Goal: Task Accomplishment & Management: Manage account settings

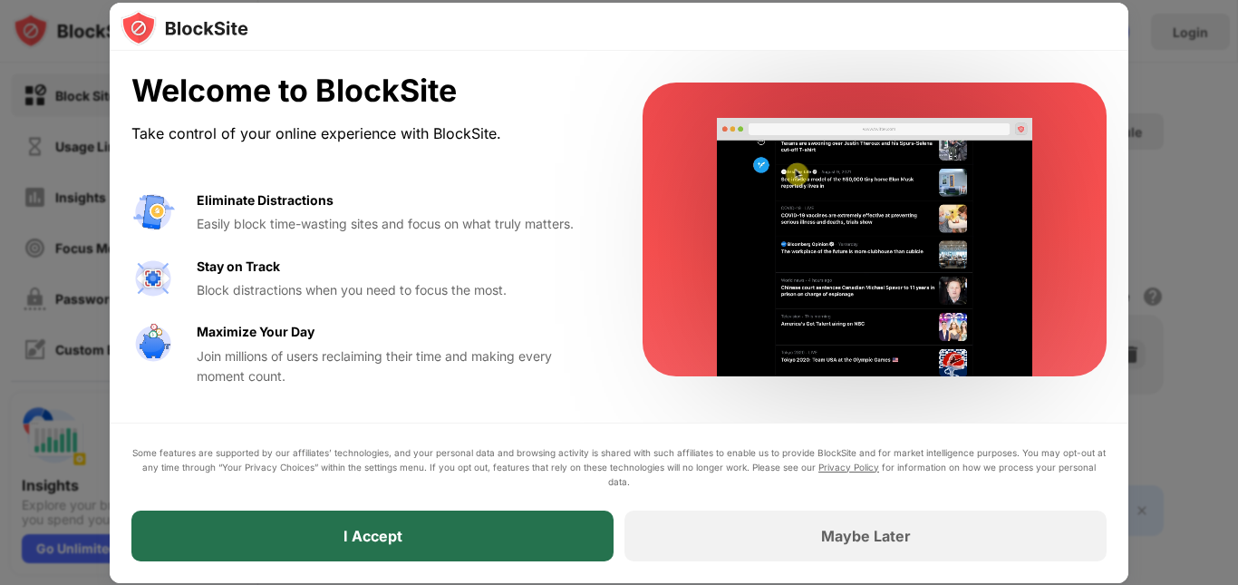
click at [458, 528] on div "I Accept" at bounding box center [372, 535] width 482 height 51
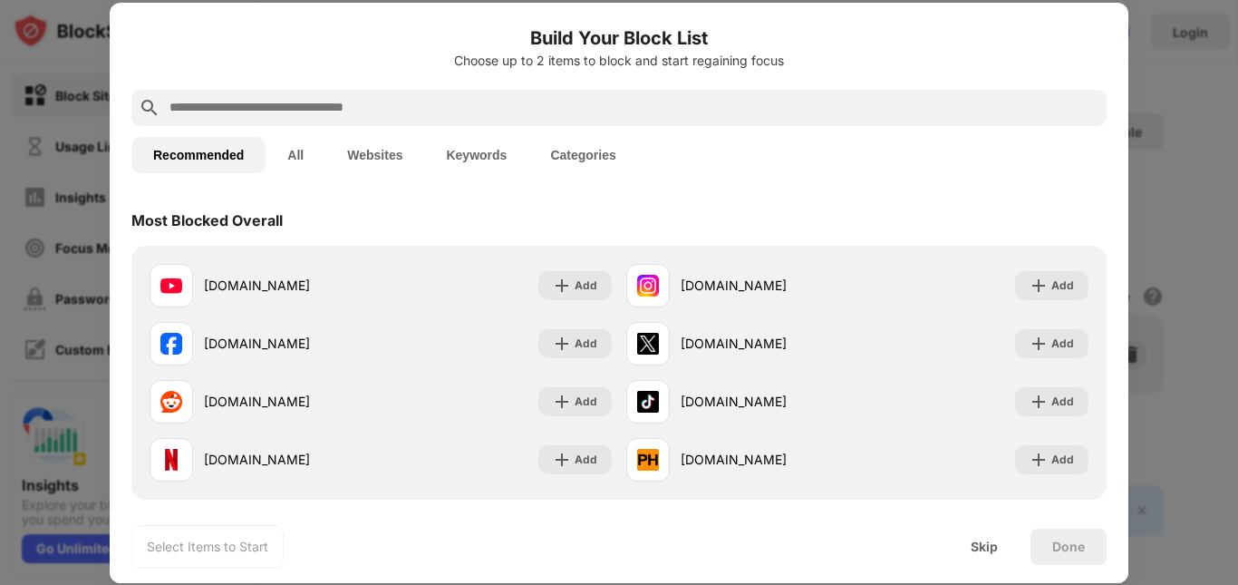
click at [393, 99] on input "text" at bounding box center [634, 108] width 932 height 22
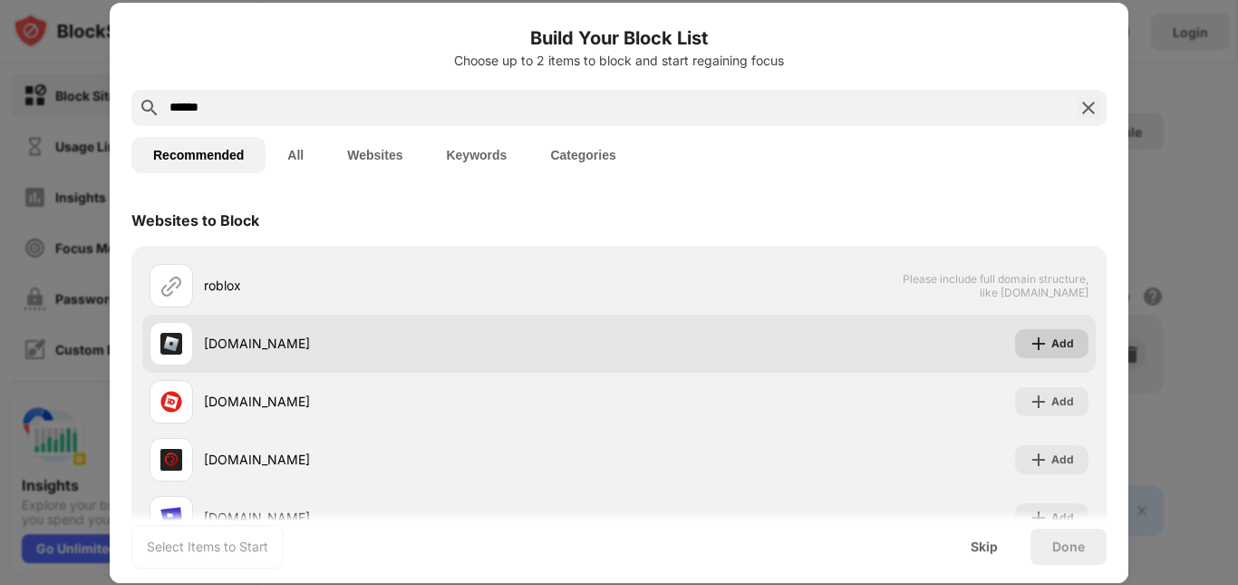
type input "******"
click at [1048, 355] on div "Add" at bounding box center [1051, 343] width 73 height 29
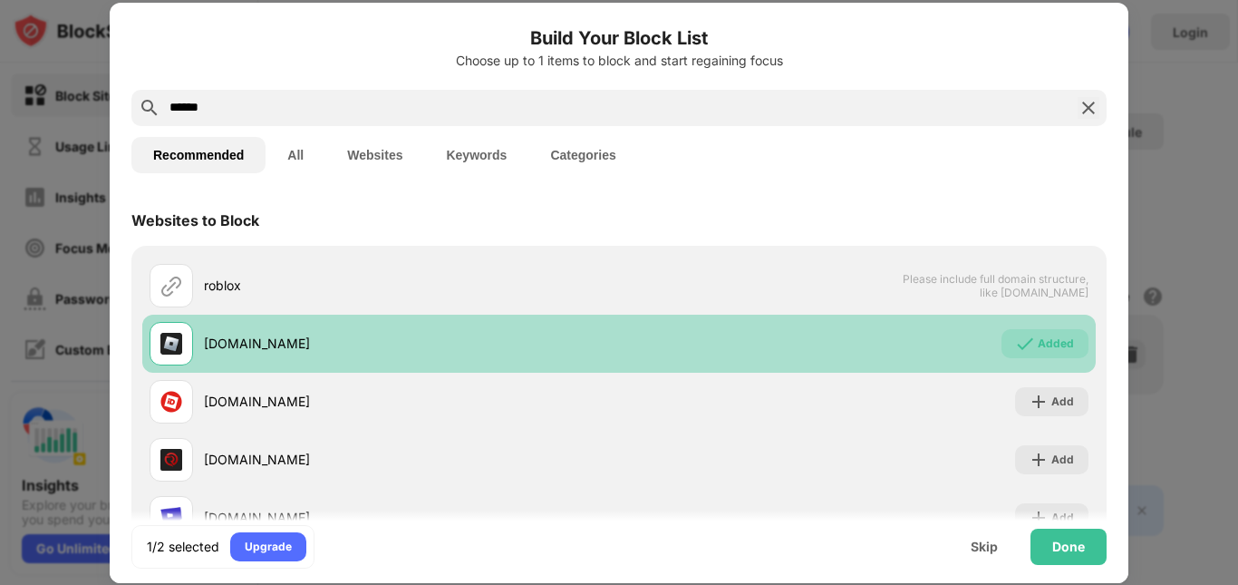
scroll to position [91, 0]
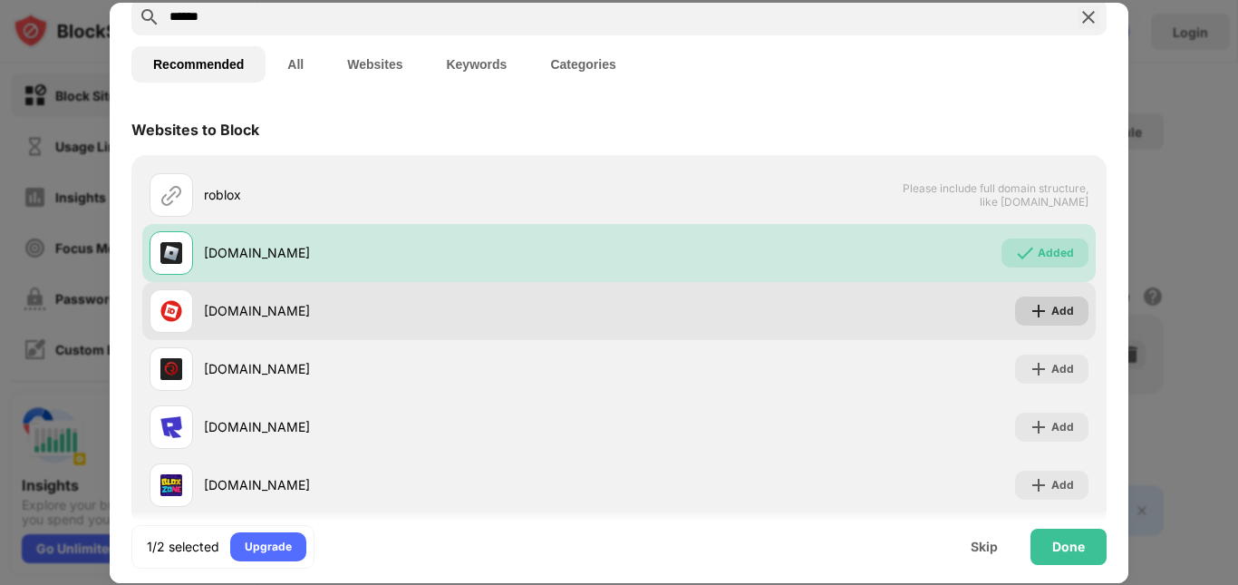
click at [1057, 317] on div "Add" at bounding box center [1063, 311] width 23 height 18
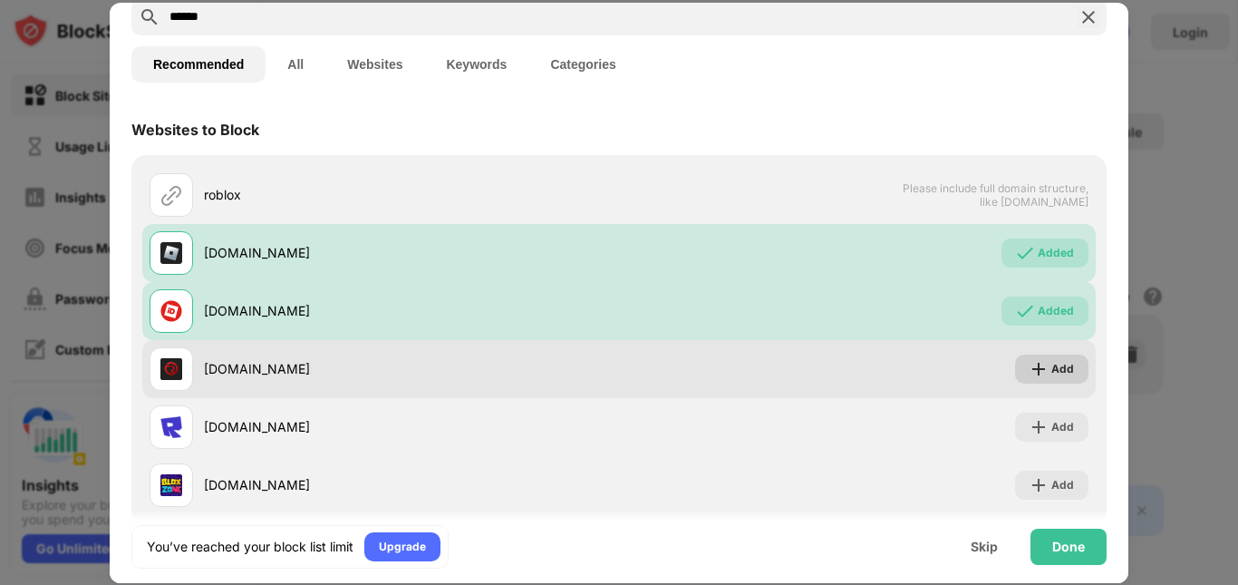
click at [1054, 374] on div "Add" at bounding box center [1063, 369] width 23 height 18
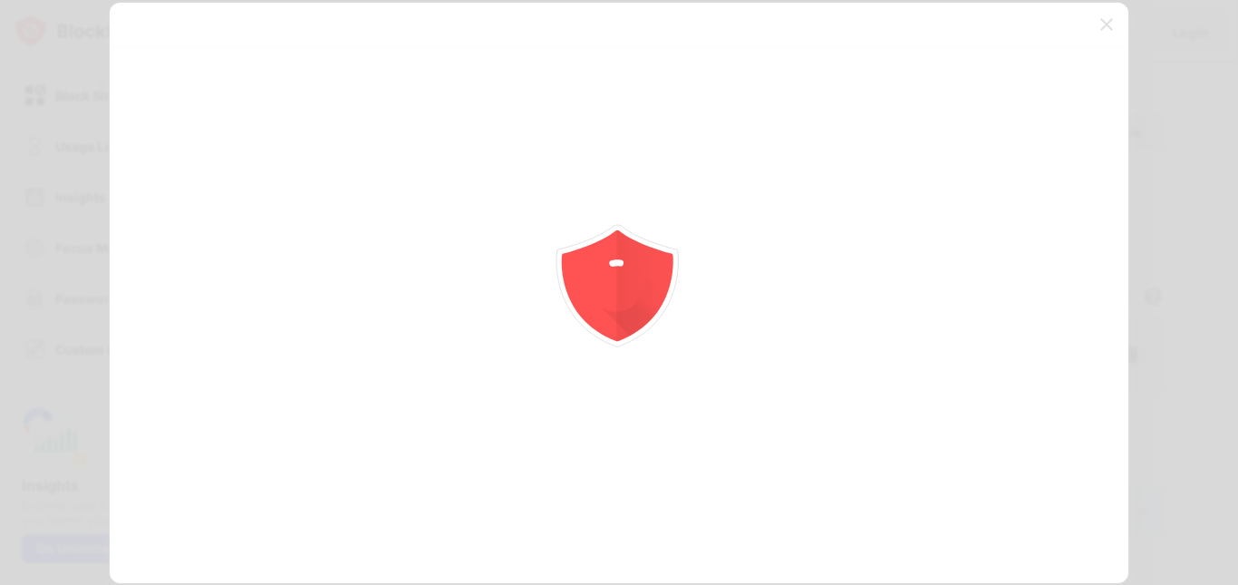
click at [1036, 431] on div at bounding box center [619, 292] width 1238 height 585
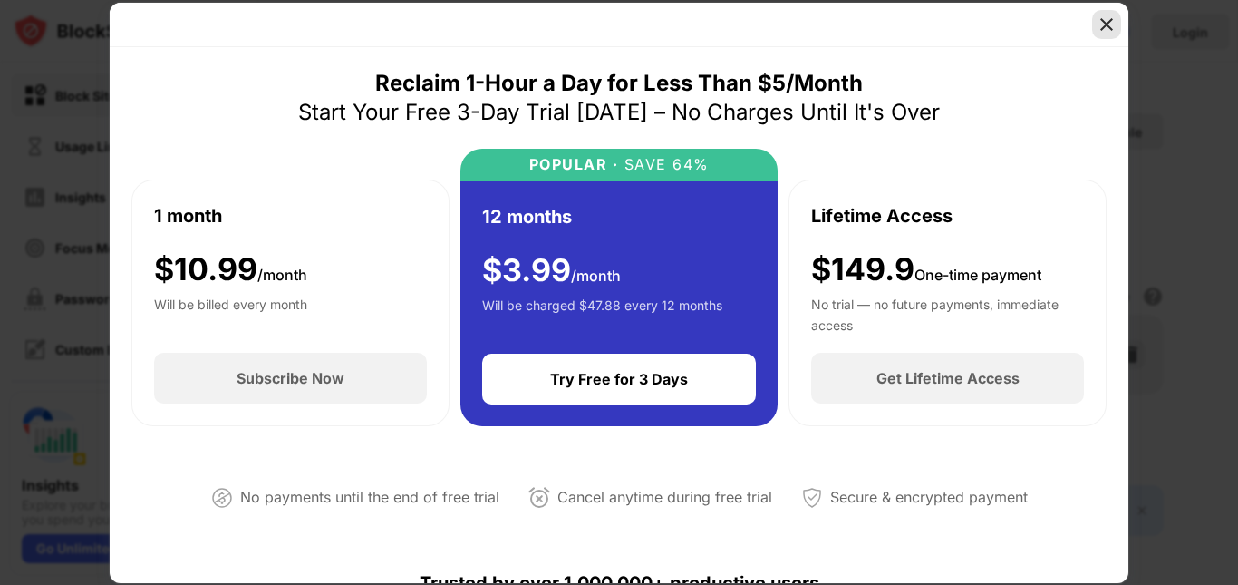
click at [1112, 18] on img at bounding box center [1107, 24] width 18 height 18
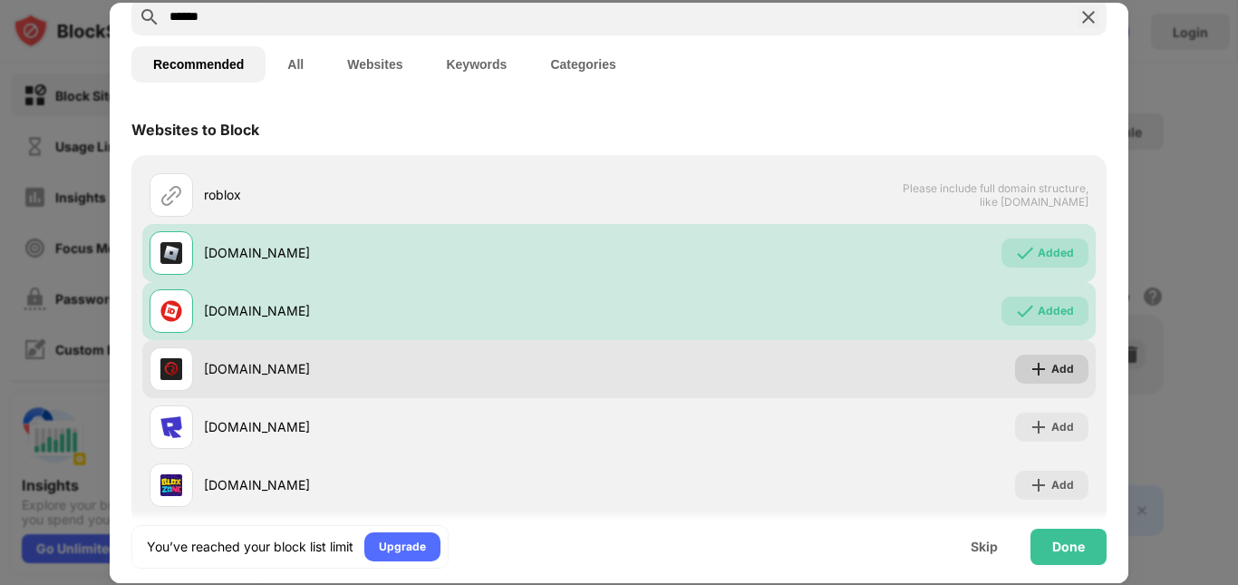
click at [1052, 372] on div "Add" at bounding box center [1063, 369] width 23 height 18
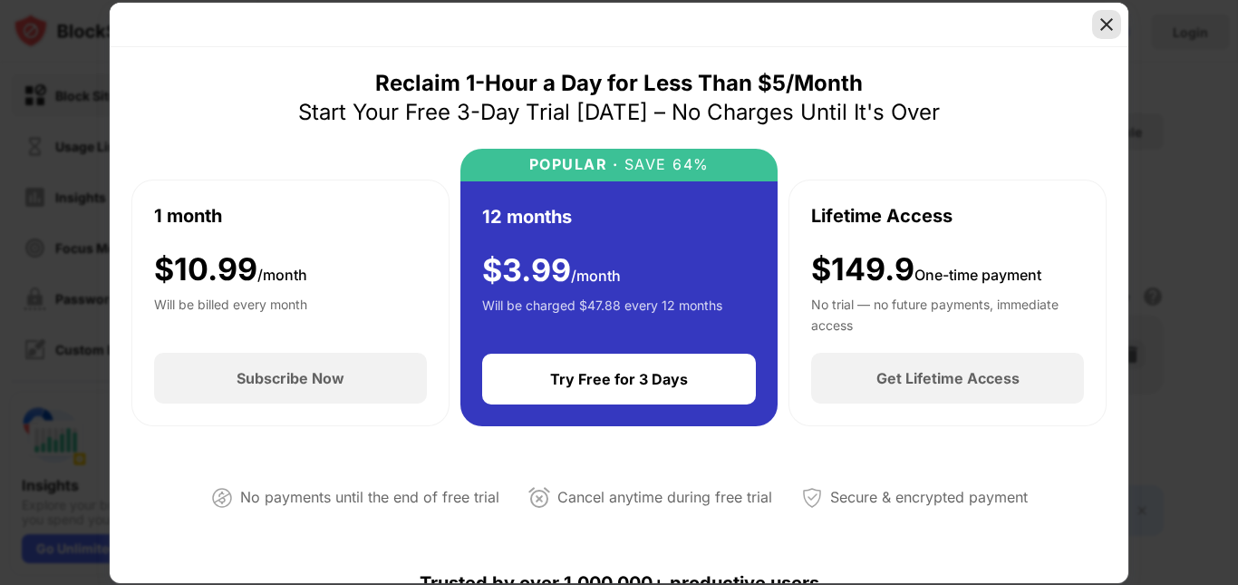
click at [1110, 12] on div at bounding box center [1106, 24] width 29 height 29
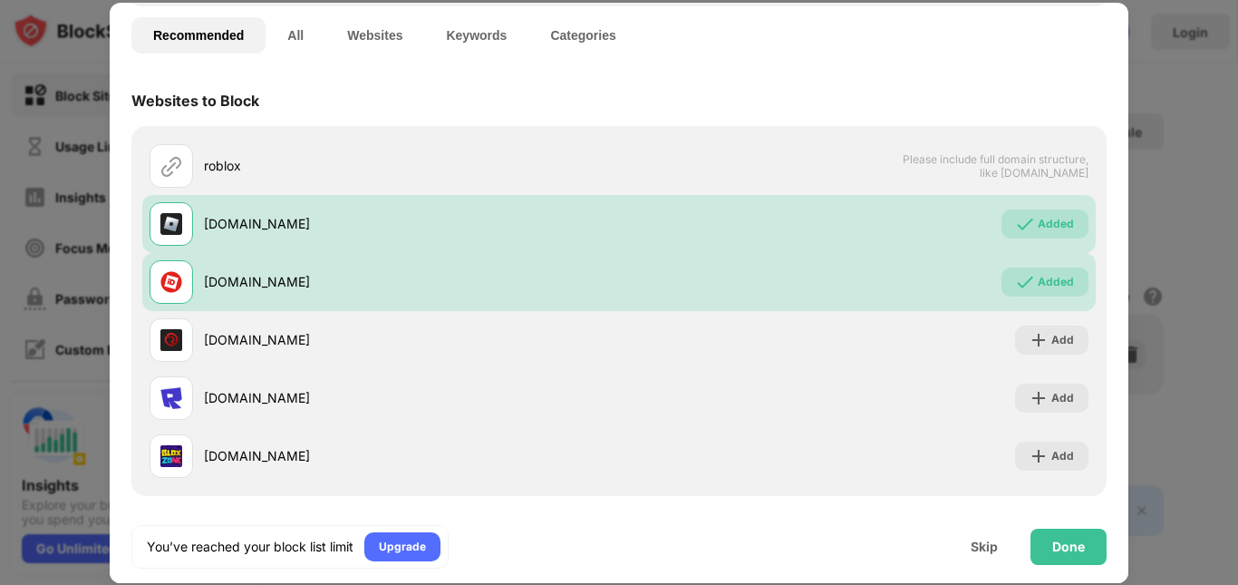
scroll to position [123, 0]
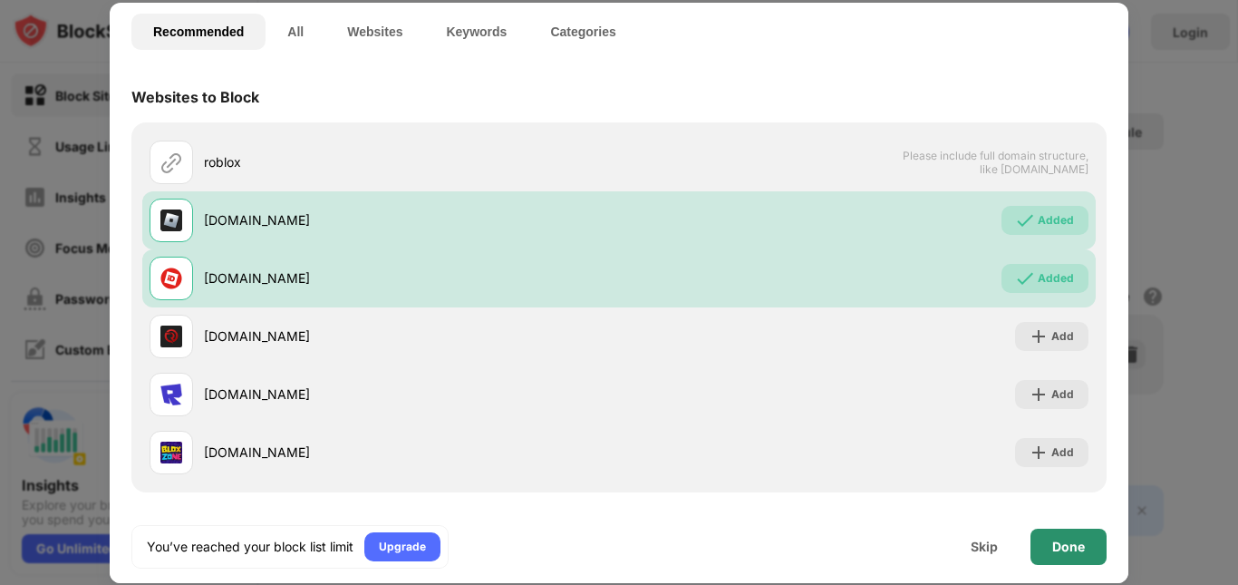
click at [1061, 552] on div "Done" at bounding box center [1068, 546] width 33 height 15
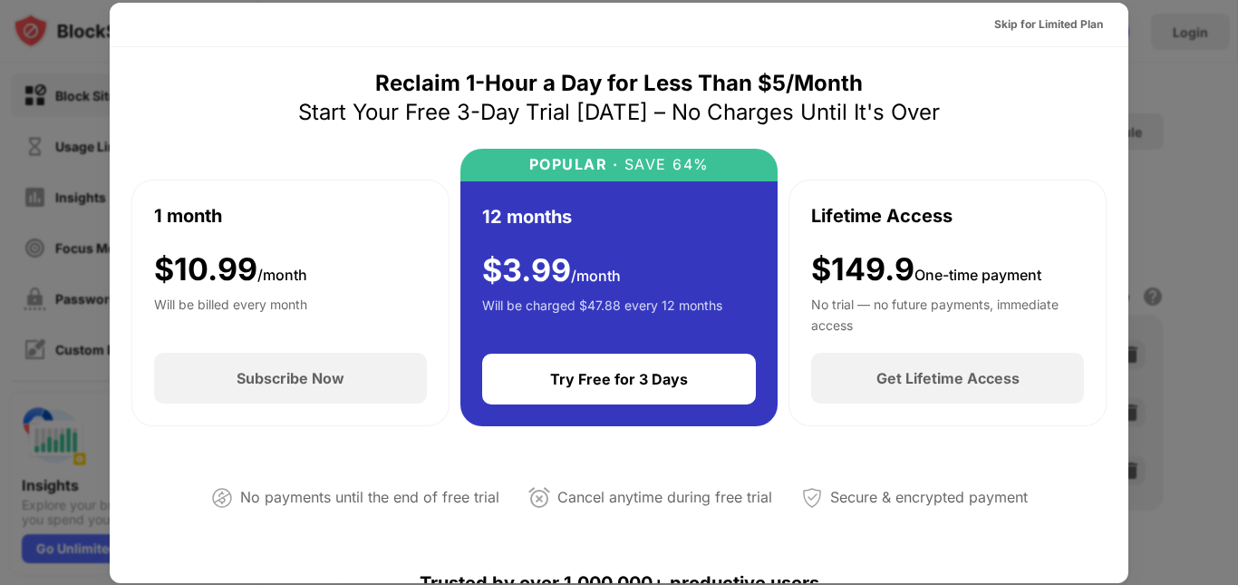
click at [1200, 73] on div at bounding box center [619, 292] width 1238 height 585
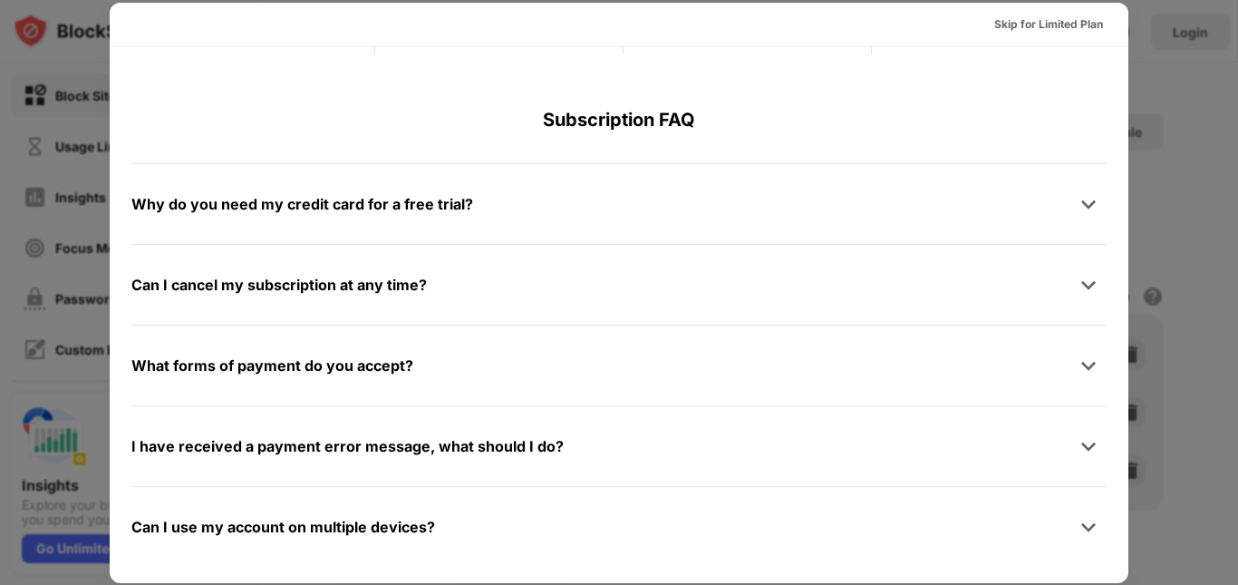
scroll to position [884, 0]
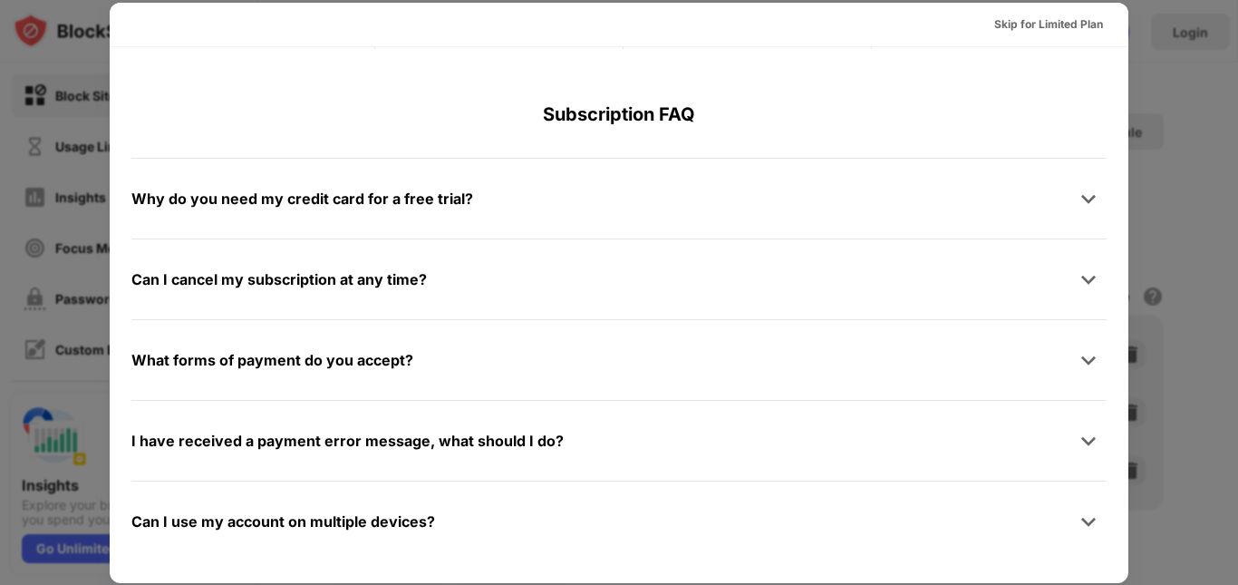
click at [1201, 256] on div at bounding box center [619, 292] width 1238 height 585
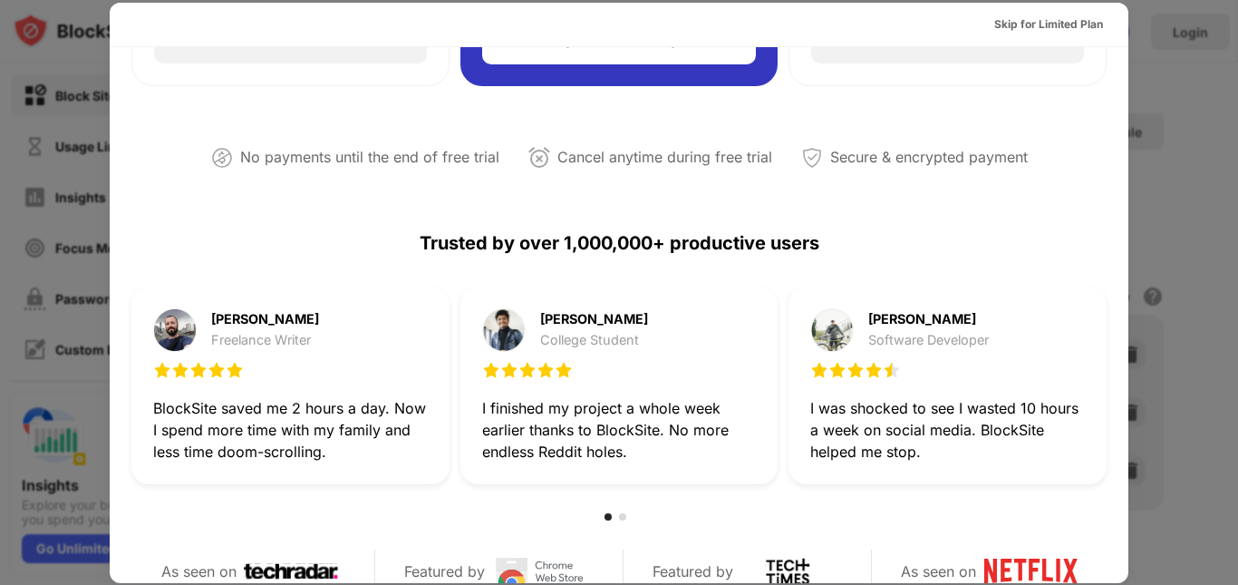
scroll to position [0, 0]
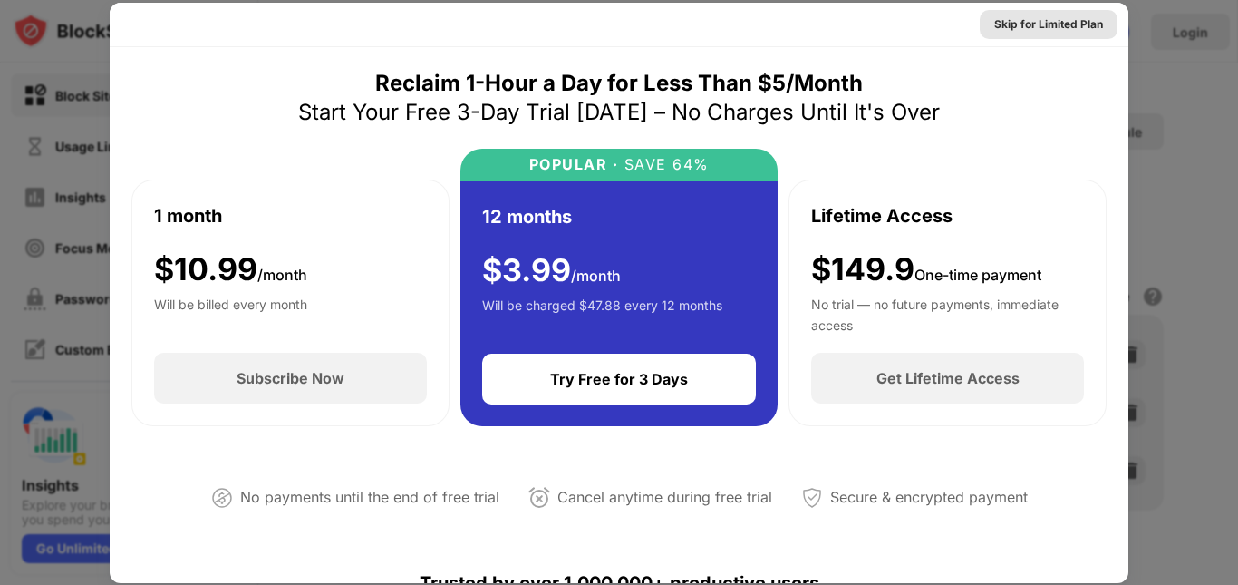
click at [1077, 30] on div "Skip for Limited Plan" at bounding box center [1048, 24] width 109 height 18
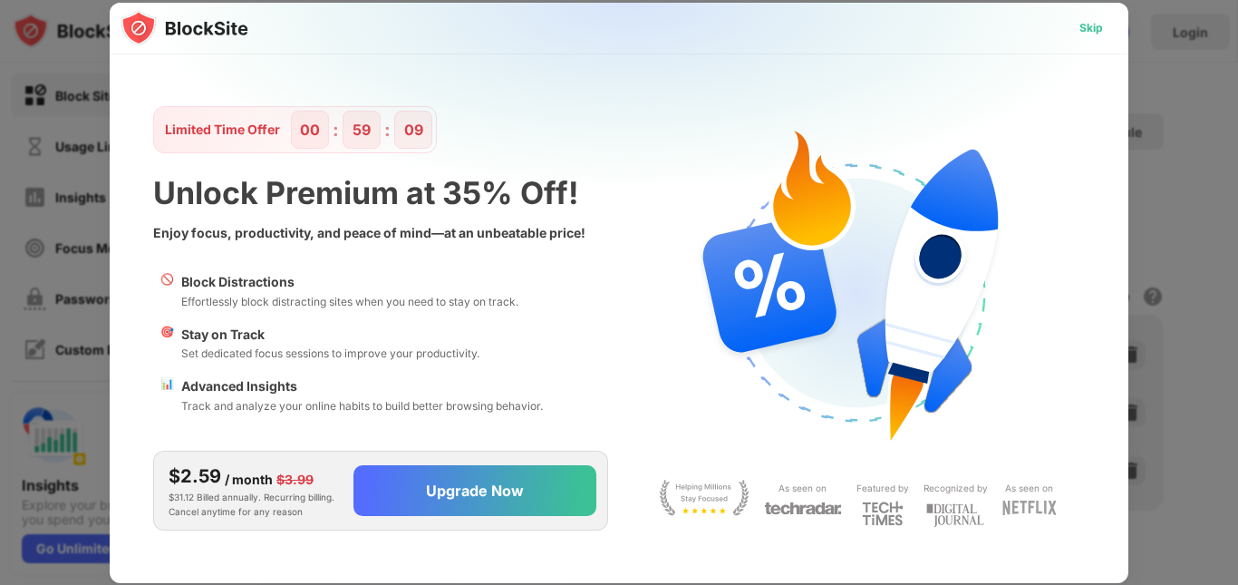
click at [1098, 15] on div "Skip" at bounding box center [1091, 28] width 53 height 29
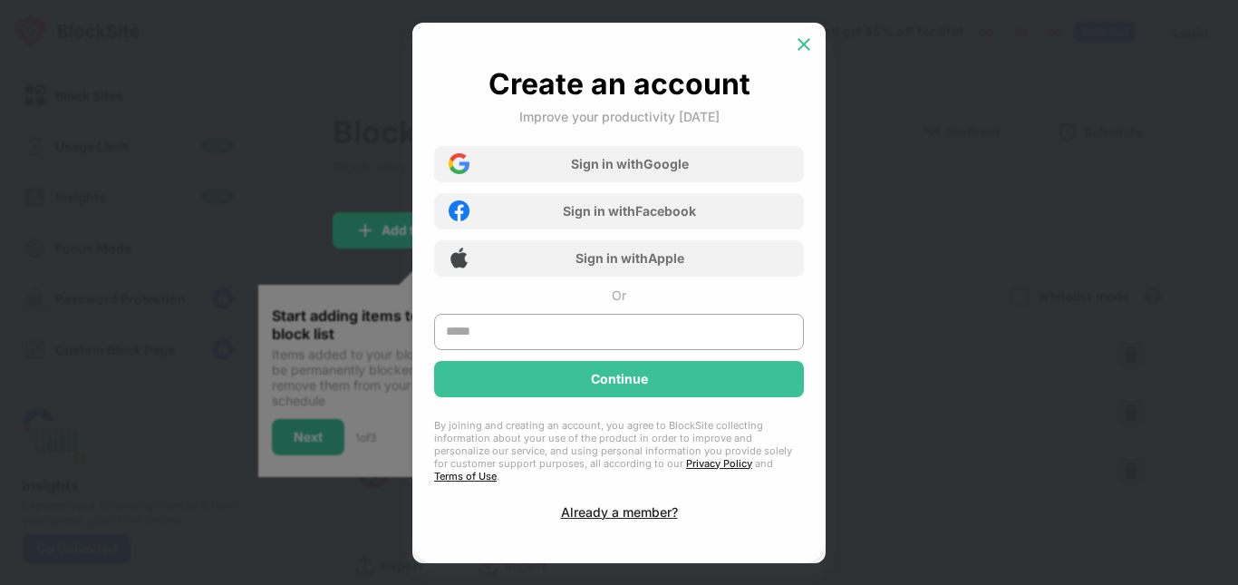
click at [804, 50] on img at bounding box center [804, 44] width 18 height 18
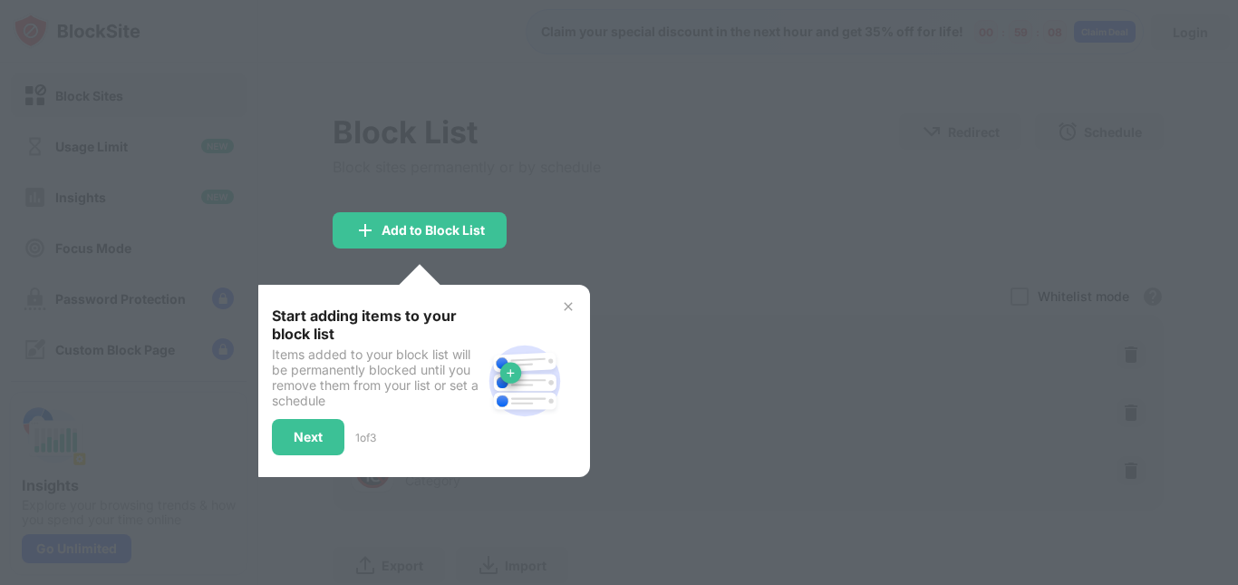
click at [606, 203] on div at bounding box center [619, 292] width 1238 height 585
click at [568, 304] on img at bounding box center [568, 306] width 15 height 15
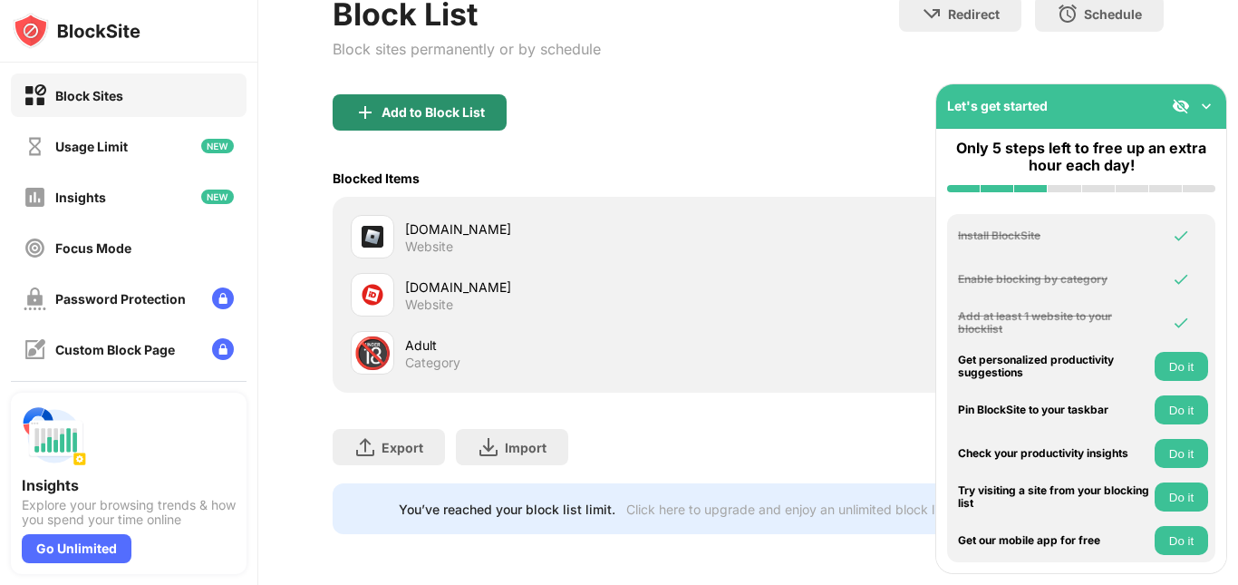
scroll to position [131, 0]
click at [434, 105] on div "Add to Block List" at bounding box center [433, 112] width 103 height 15
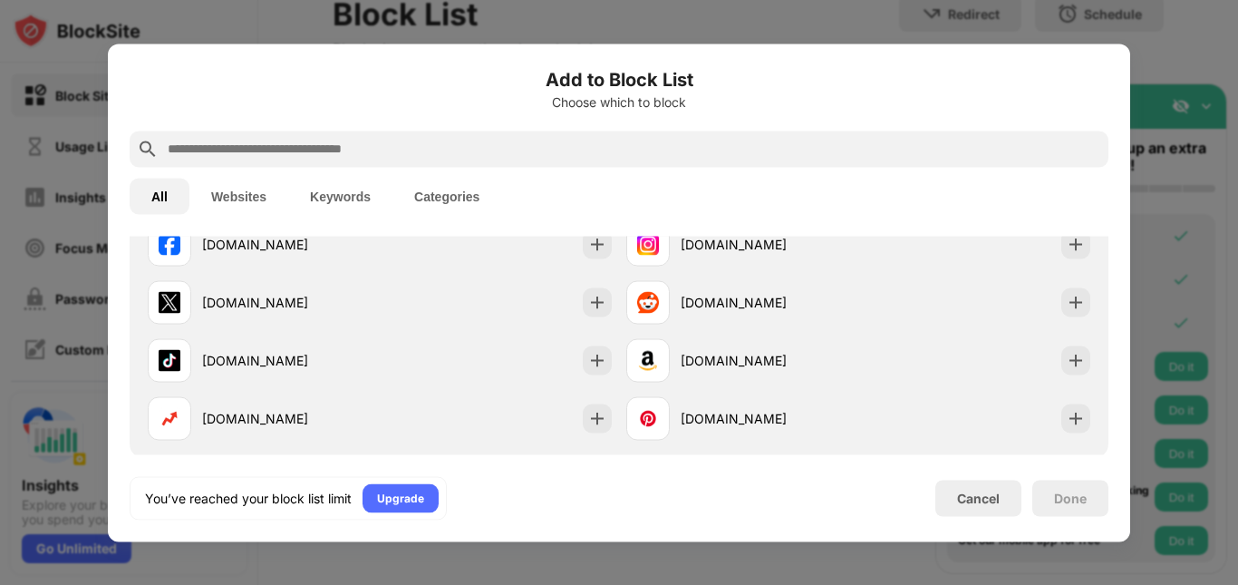
scroll to position [272, 0]
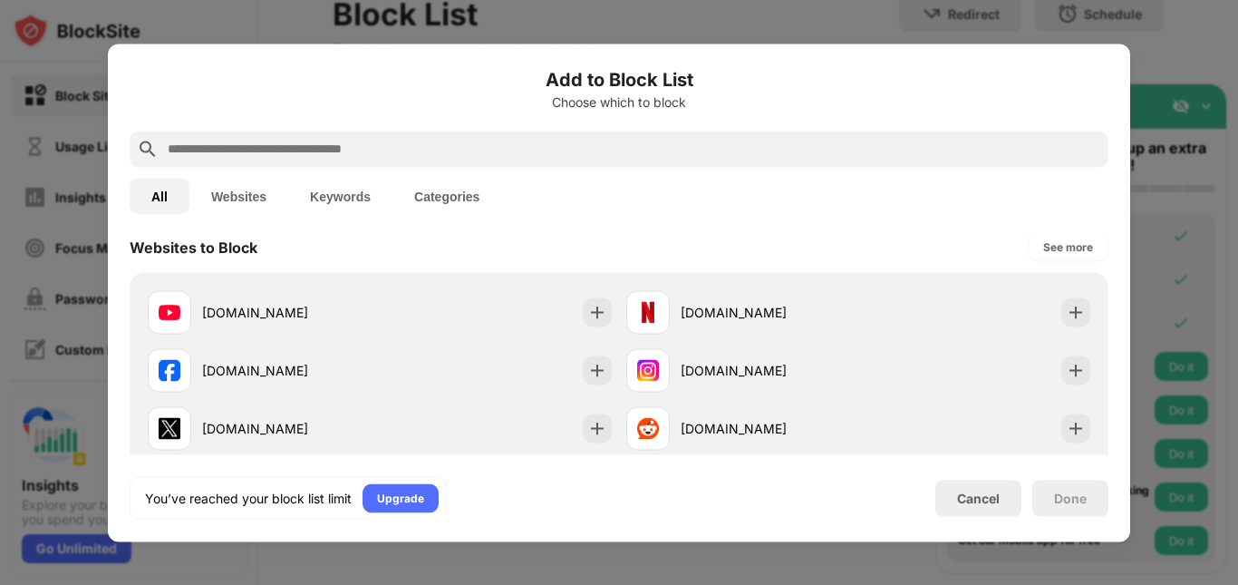
click at [1187, 61] on div at bounding box center [619, 292] width 1238 height 585
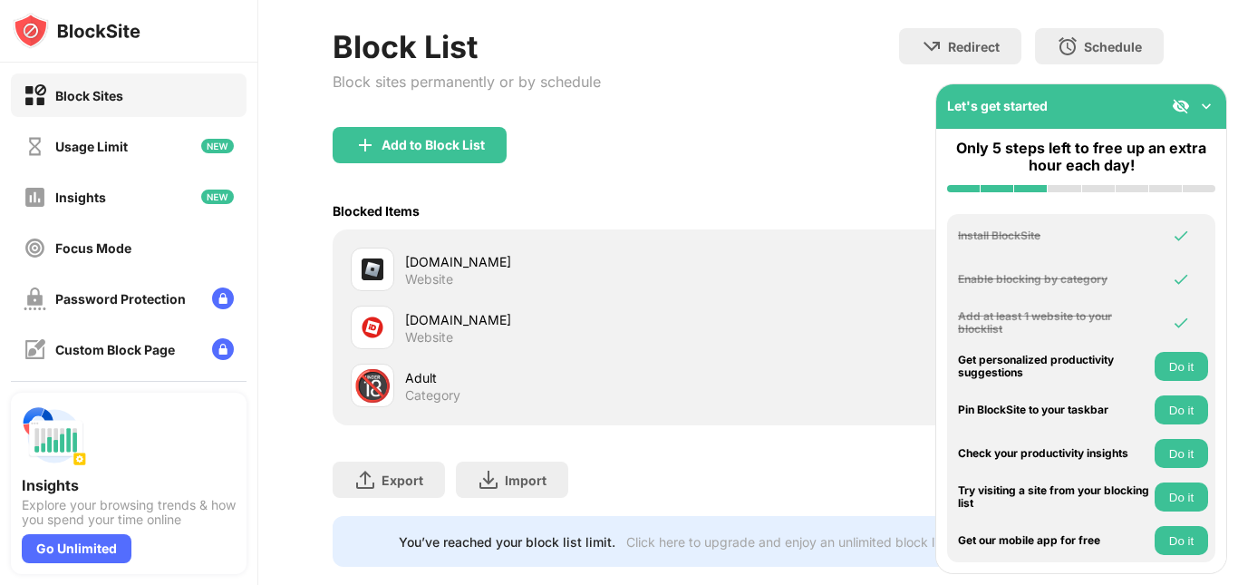
scroll to position [41, 0]
